Goal: Task Accomplishment & Management: Complete application form

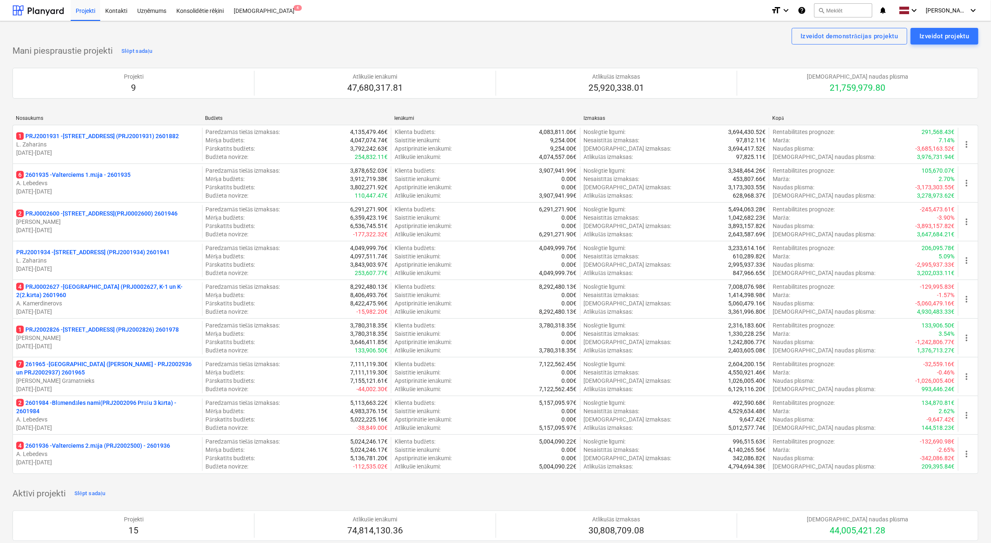
click at [117, 265] on p "[DATE] - [DATE]" at bounding box center [107, 268] width 183 height 8
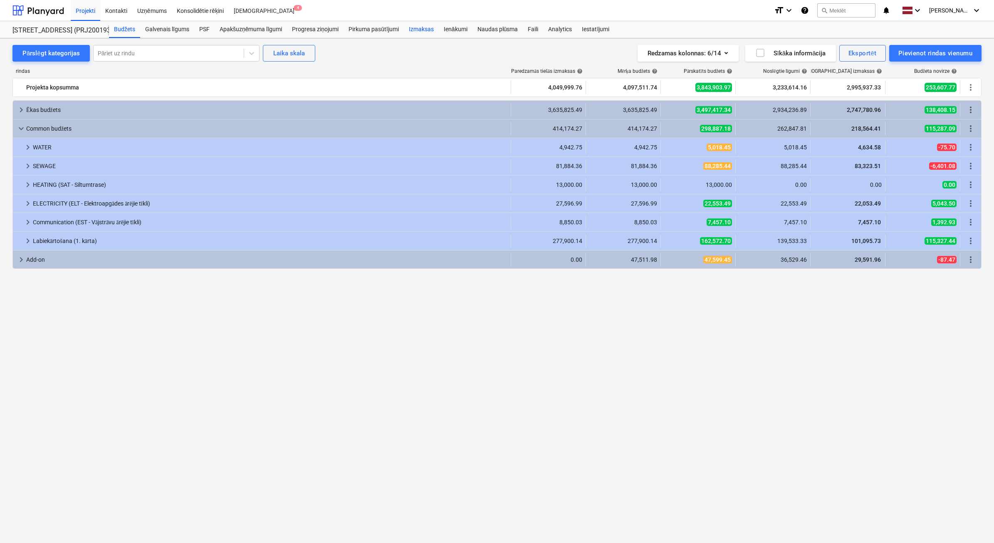
click at [427, 33] on div "Izmaksas" at bounding box center [421, 29] width 35 height 17
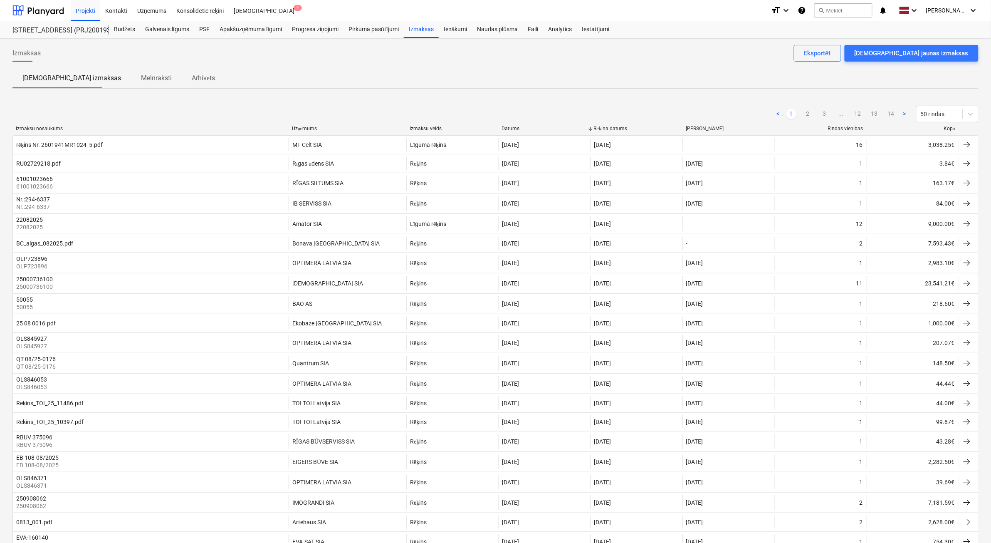
click at [957, 133] on div "Izmaksu nosaukums Uzņēmums Izmaksu veids Datums Rēķina datums [PERSON_NAME] vie…" at bounding box center [495, 131] width 966 height 10
click at [949, 127] on div "Kopā" at bounding box center [912, 129] width 85 height 6
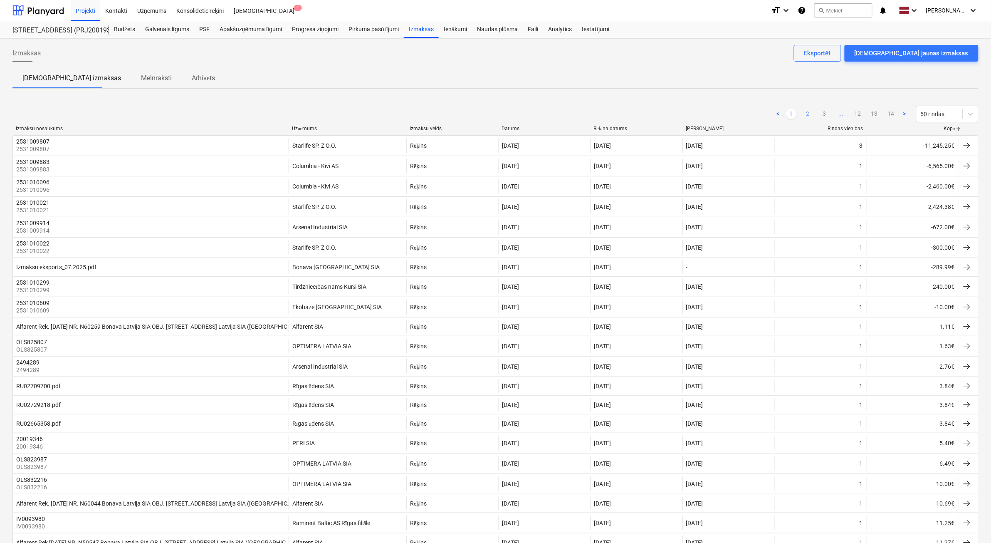
click at [810, 117] on link "2" at bounding box center [808, 114] width 10 height 10
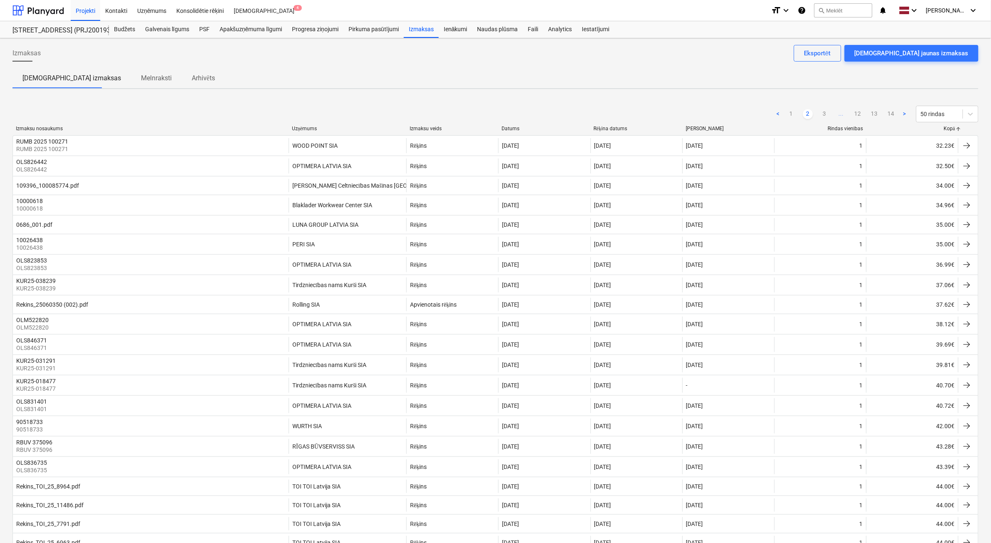
click at [811, 117] on link "2" at bounding box center [808, 114] width 10 height 10
click at [825, 113] on link "3" at bounding box center [824, 114] width 10 height 10
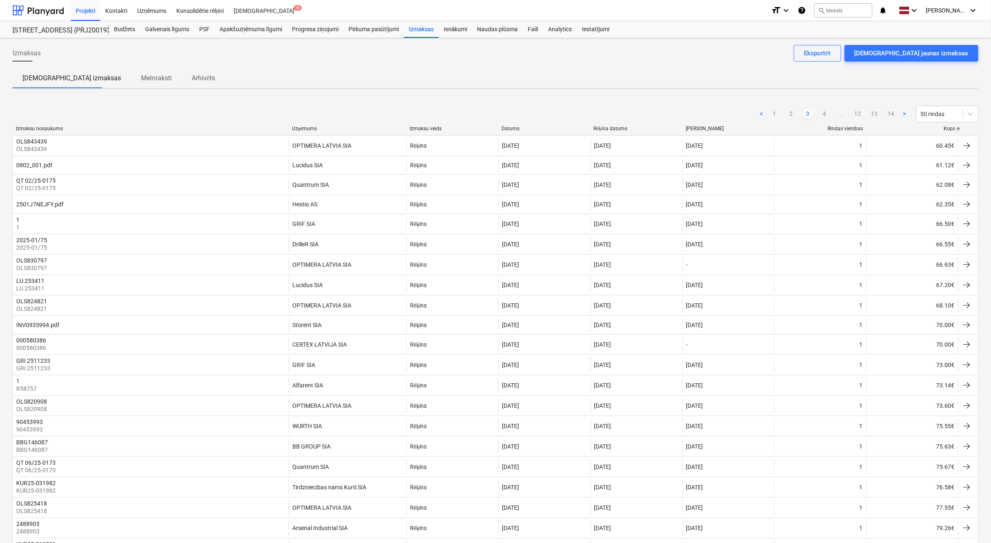
click at [825, 113] on link "4" at bounding box center [824, 114] width 10 height 10
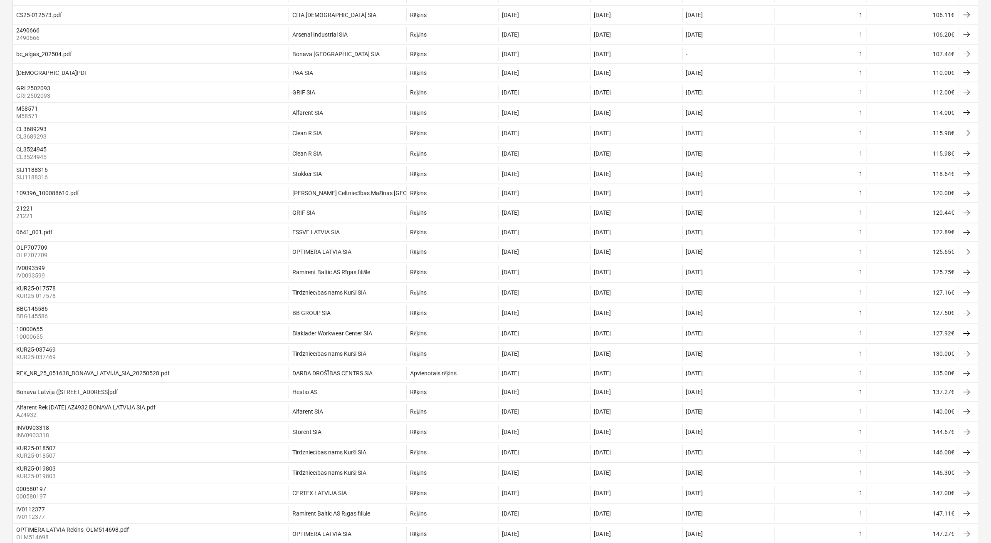
scroll to position [520, 0]
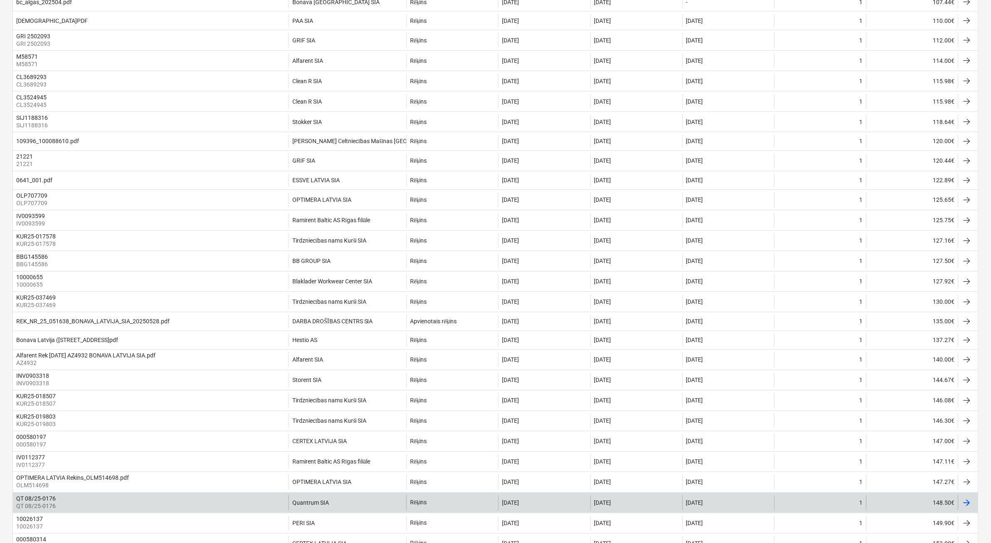
click at [917, 510] on div "148.50€" at bounding box center [912, 502] width 92 height 15
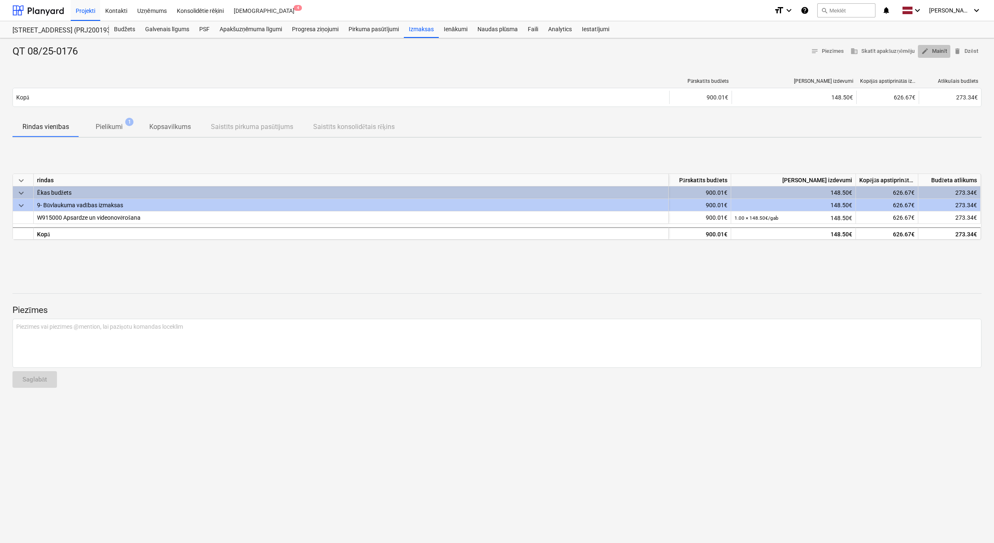
click at [932, 53] on span "edit Mainīt" at bounding box center [934, 52] width 26 height 10
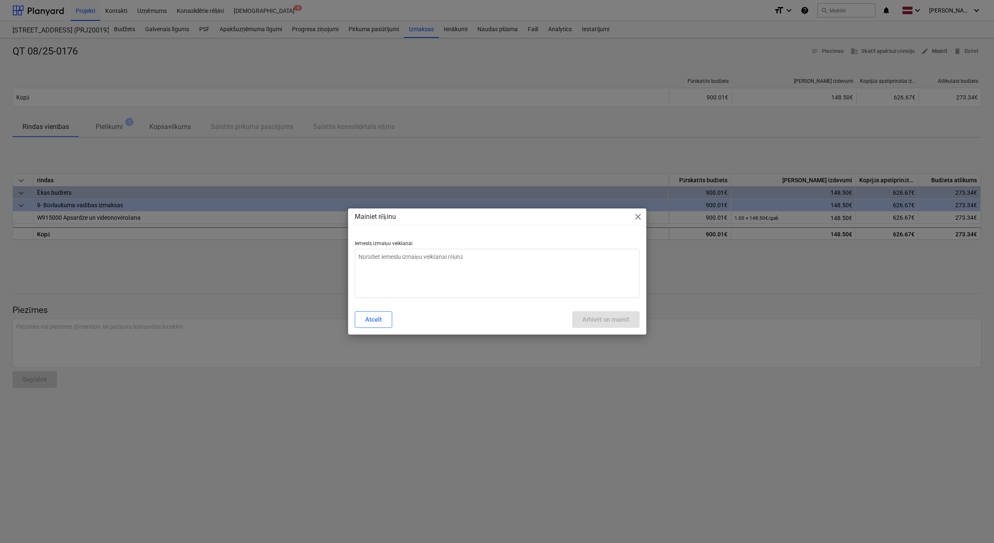
type textarea "x"
click at [496, 275] on textarea at bounding box center [497, 273] width 285 height 49
type textarea "N"
type textarea "x"
type textarea "Ne"
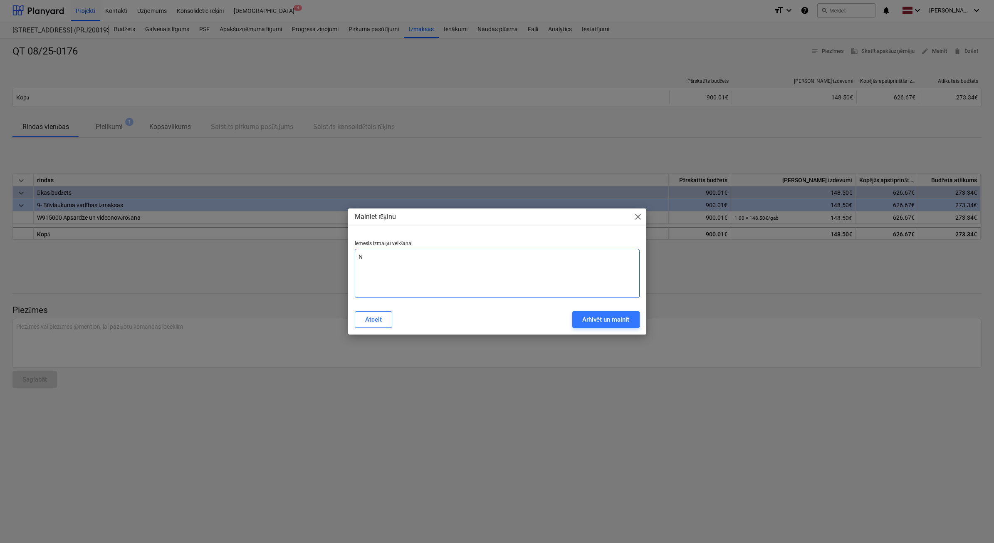
type textarea "x"
type textarea "Nep"
type textarea "x"
type textarea "Nepa"
type textarea "x"
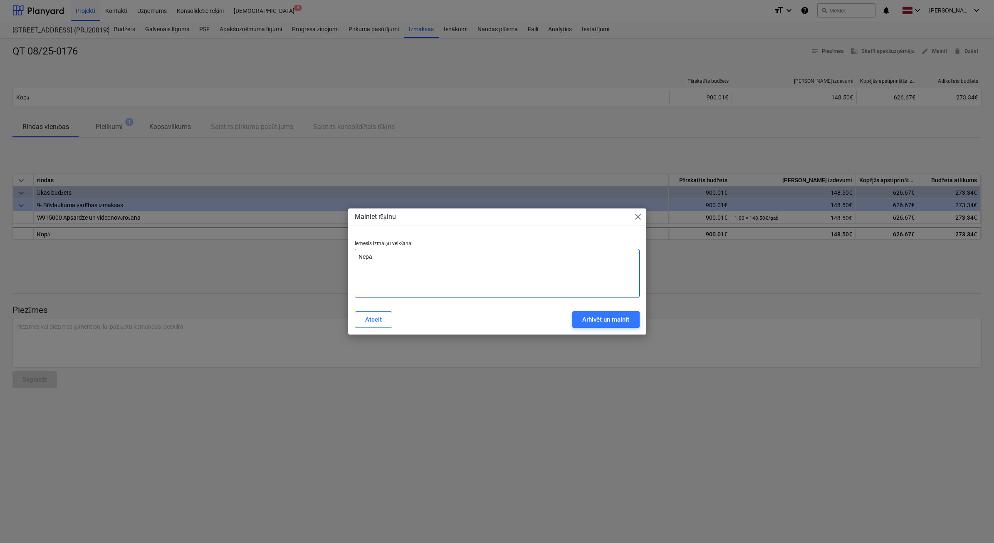
type textarea "Nepar"
type textarea "x"
type textarea "Nepa"
type textarea "x"
type textarea "Nep"
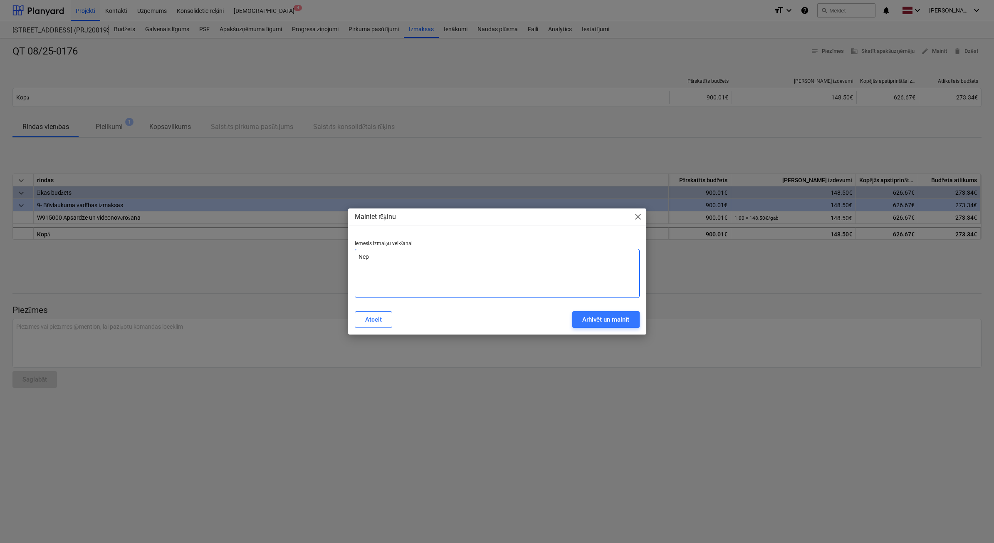
type textarea "x"
type textarea "Nepa"
type textarea "x"
type textarea "Nepar"
type textarea "x"
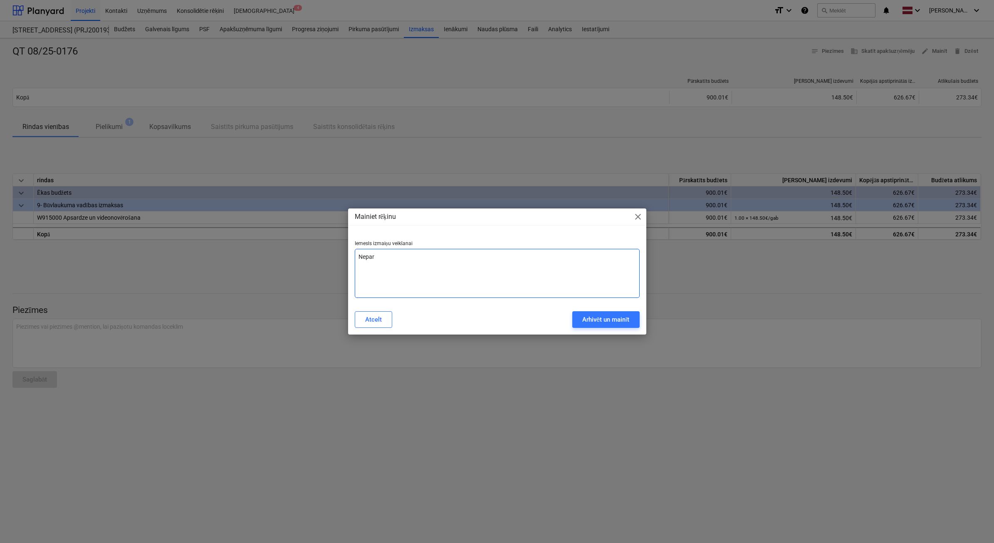
type textarea "Nepare"
type textarea "x"
type textarea "Neparei"
type textarea "x"
type textarea "Nepareiz"
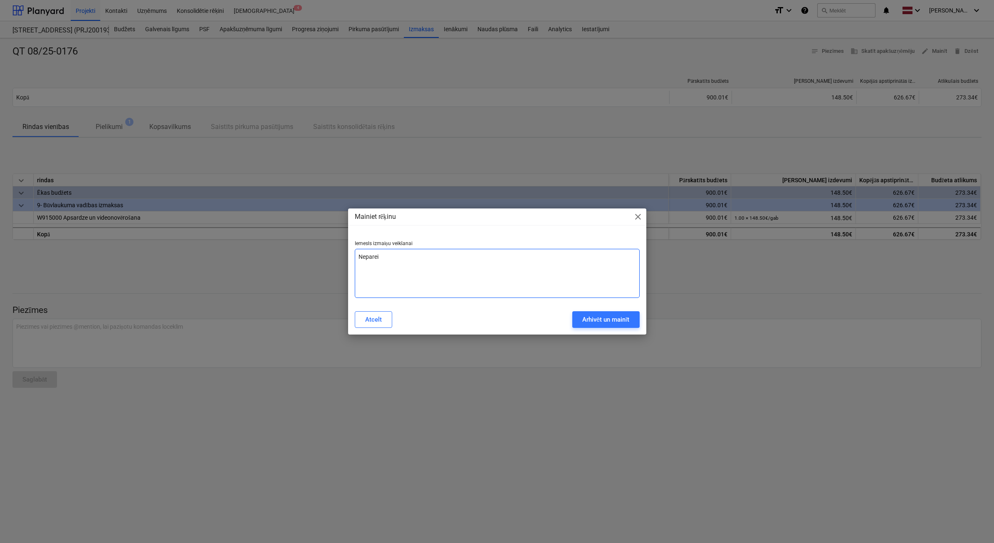
type textarea "x"
type textarea "Nepareiza"
type textarea "x"
type textarea "Nepareiza"
type textarea "x"
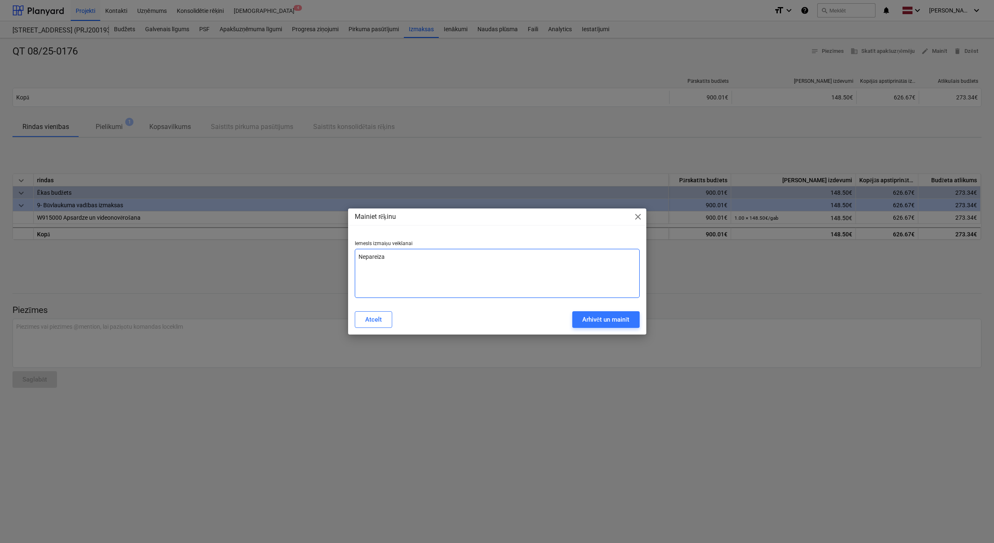
type textarea "Nepareiza s"
type textarea "x"
type textarea "Nepareiza su"
type textarea "x"
type textarea "Nepareiza sum"
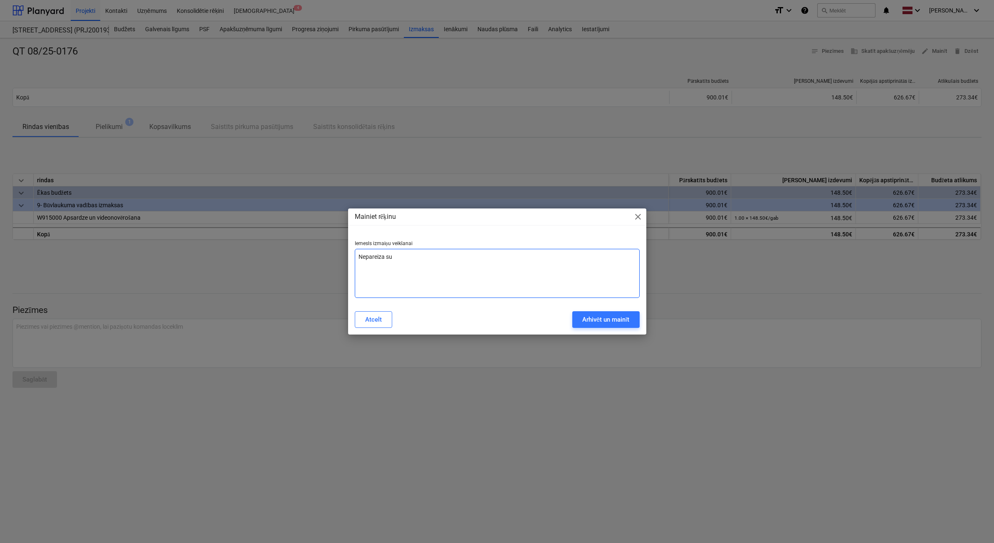
type textarea "x"
type textarea "Nepareiza summ"
type textarea "x"
type textarea "Nepareiza summa"
type textarea "x"
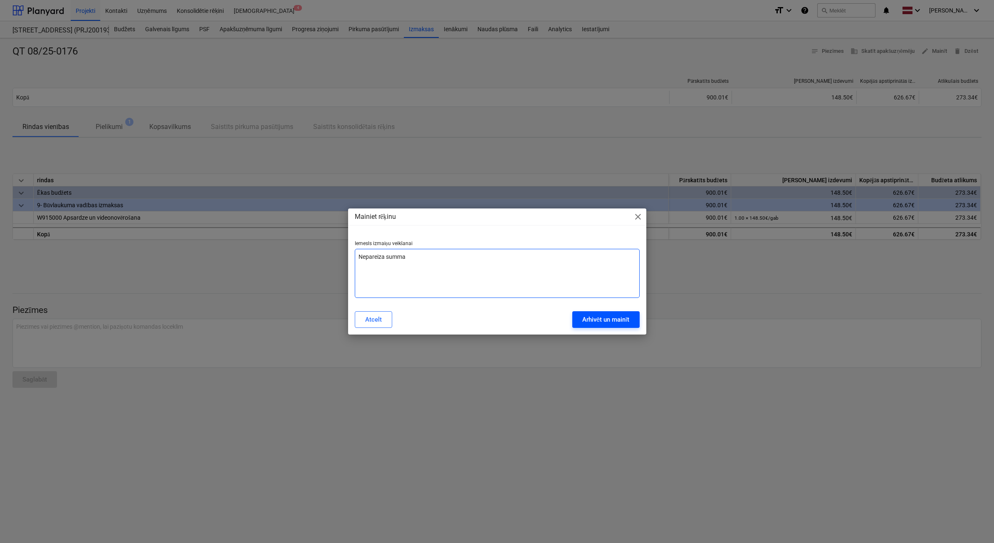
type textarea "Nepareiza summa"
click at [599, 319] on div "Arhivēt un mainīt" at bounding box center [605, 319] width 47 height 11
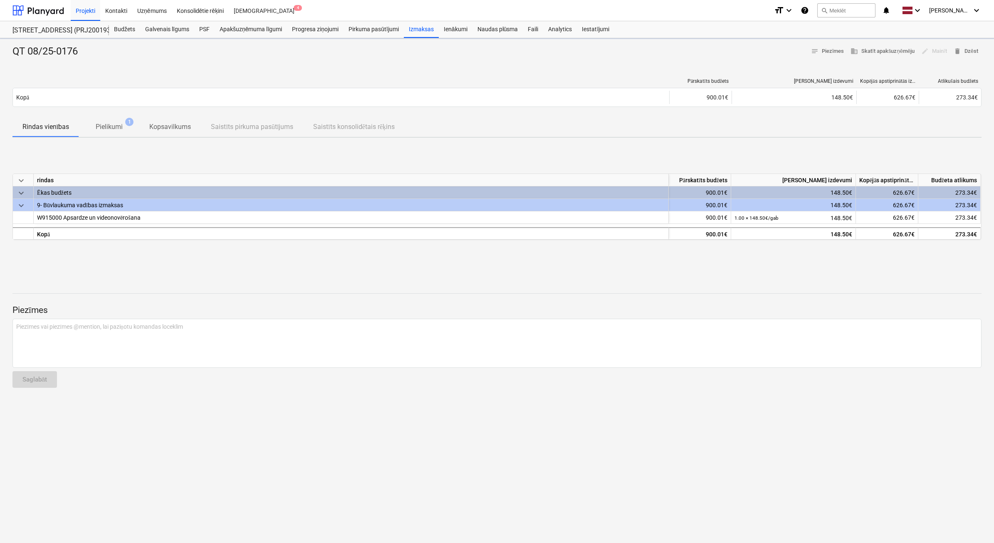
type textarea "x"
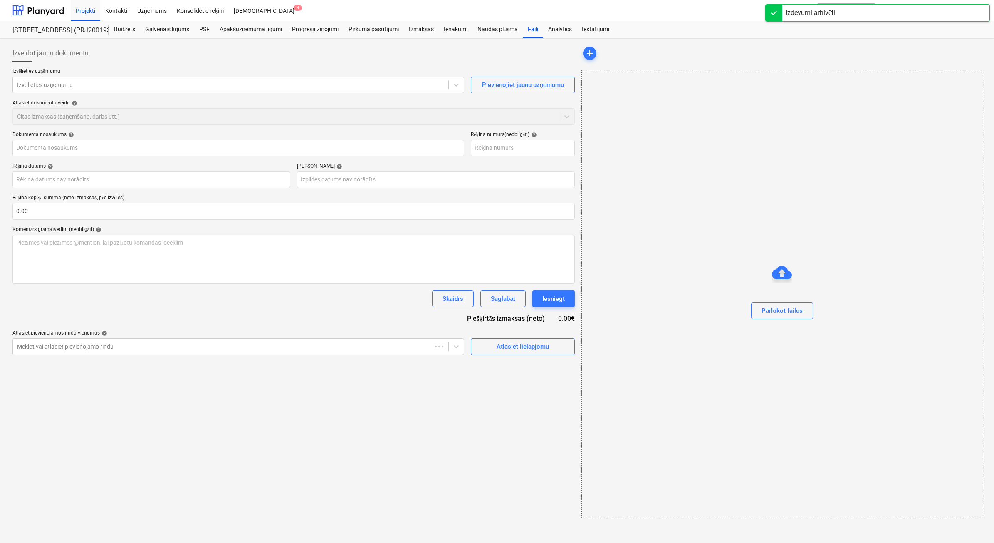
type input "QT 08/25-0176"
type input "[DATE]"
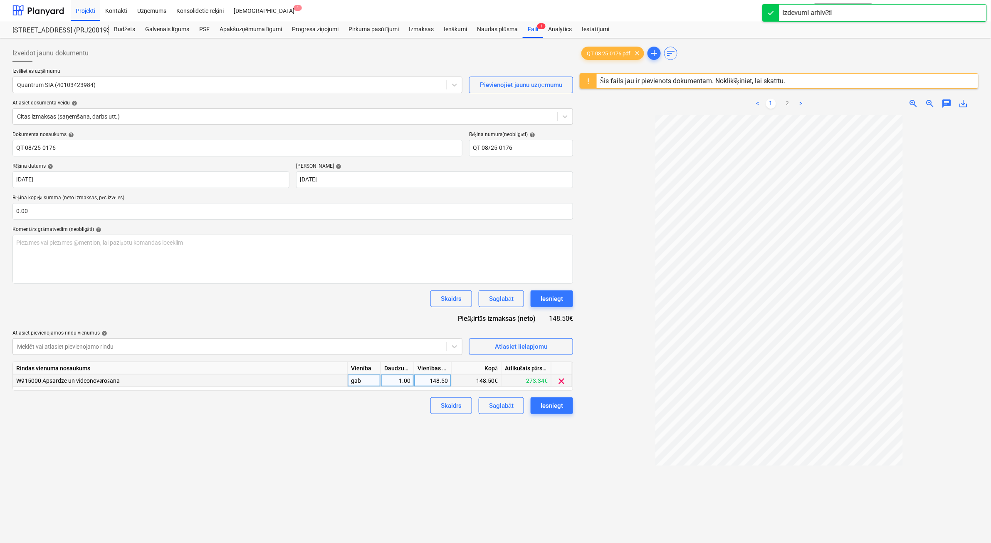
click at [445, 384] on div "148.50" at bounding box center [432, 380] width 30 height 12
click at [445, 384] on input "148.5" at bounding box center [432, 380] width 37 height 12
type input "148.59"
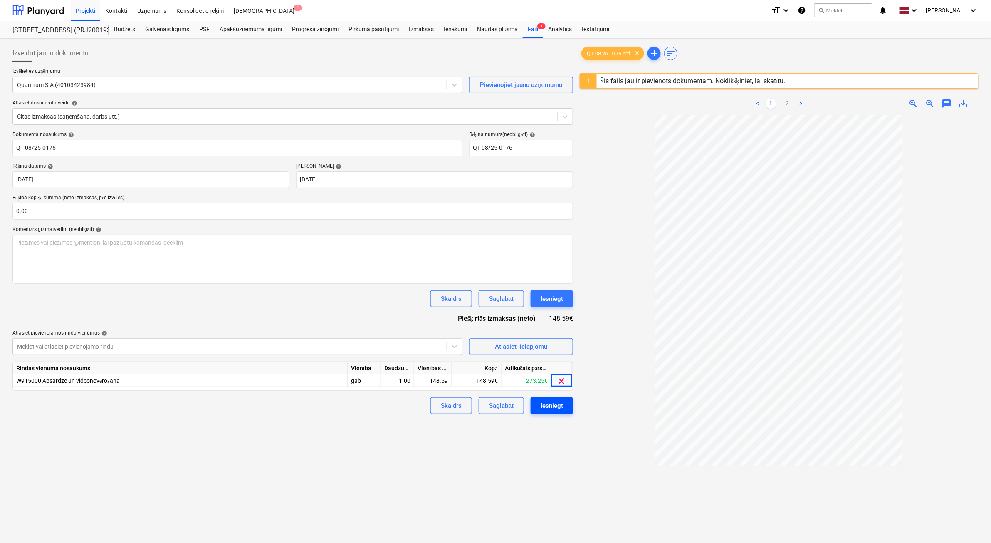
click at [556, 408] on div "Iesniegt" at bounding box center [551, 405] width 22 height 11
